Goal: Complete application form

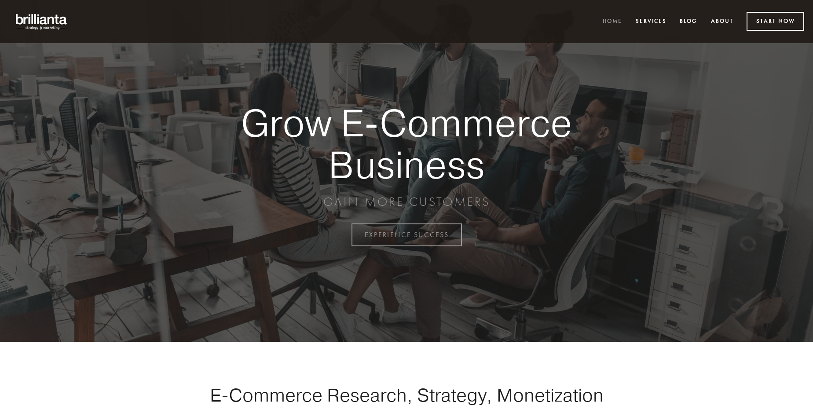
scroll to position [2307, 0]
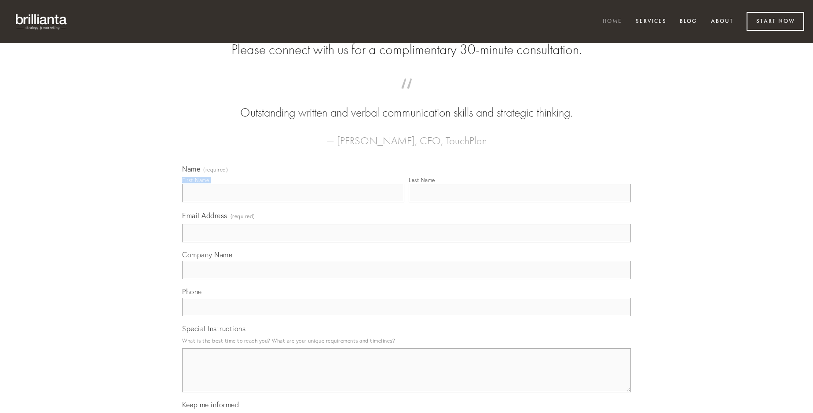
type input "[PERSON_NAME]"
click at [520, 202] on input "Last Name" at bounding box center [520, 193] width 222 height 18
type input "[PERSON_NAME]"
click at [407, 242] on input "Email Address (required)" at bounding box center [406, 233] width 449 height 18
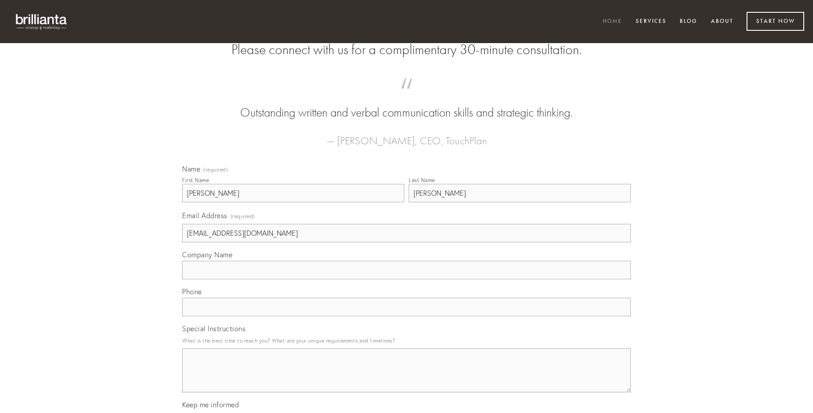
type input "[EMAIL_ADDRESS][DOMAIN_NAME]"
click at [407, 279] on input "Company Name" at bounding box center [406, 270] width 449 height 18
type input "earum"
click at [407, 316] on input "text" at bounding box center [406, 307] width 449 height 18
click at [407, 378] on textarea "Special Instructions" at bounding box center [406, 371] width 449 height 44
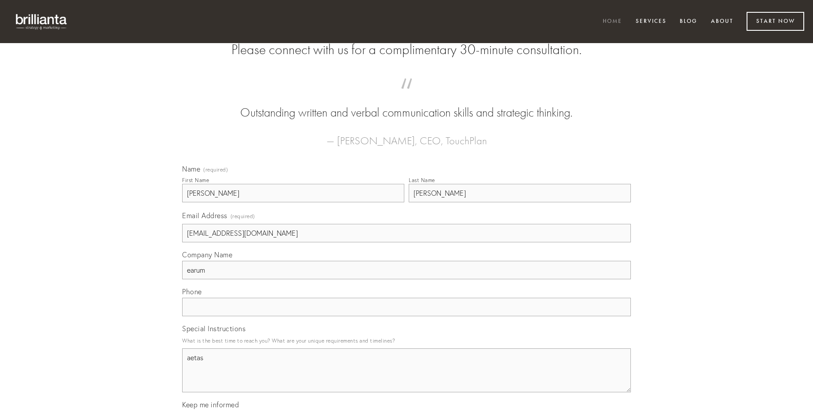
type textarea "aetas"
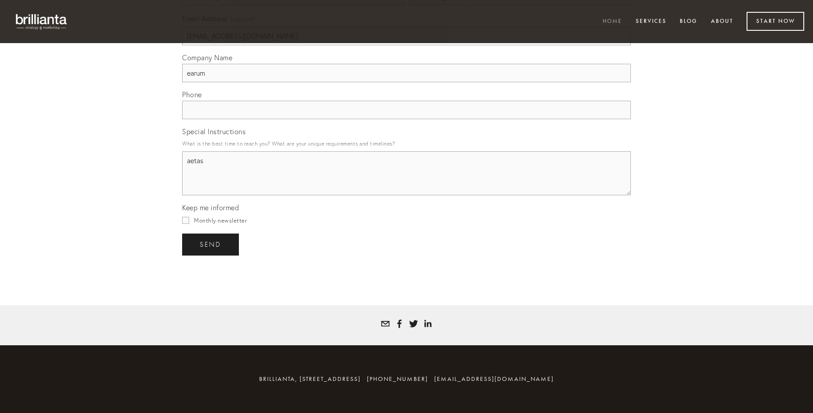
click at [211, 244] on span "send" at bounding box center [211, 245] width 22 height 8
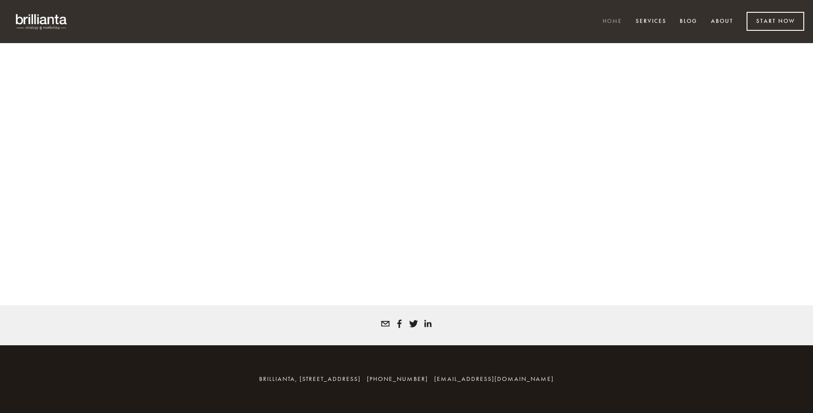
scroll to position [2295, 0]
